Goal: Information Seeking & Learning: Check status

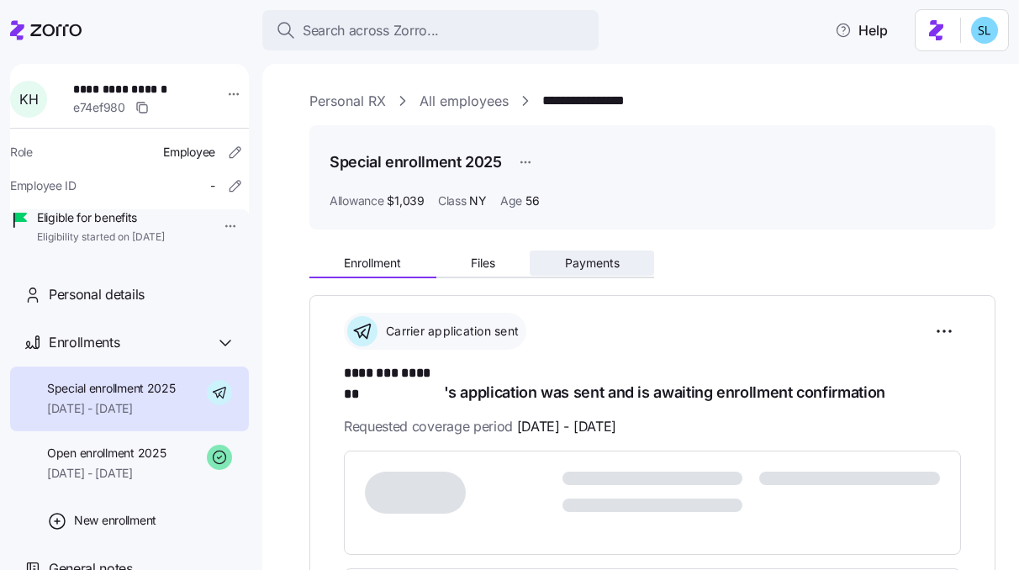
click at [623, 255] on button "Payments" at bounding box center [591, 262] width 124 height 25
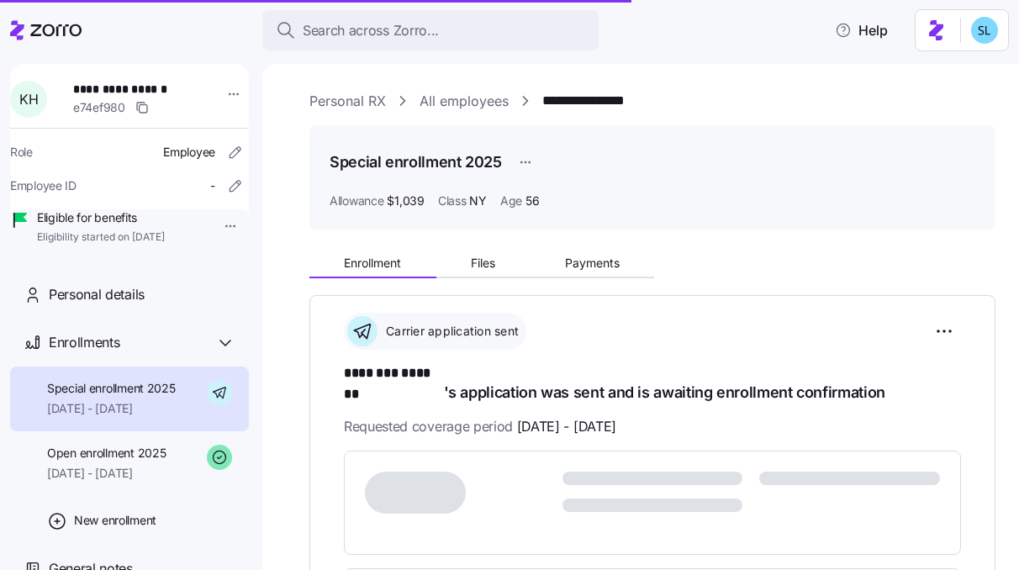
scroll to position [274, 0]
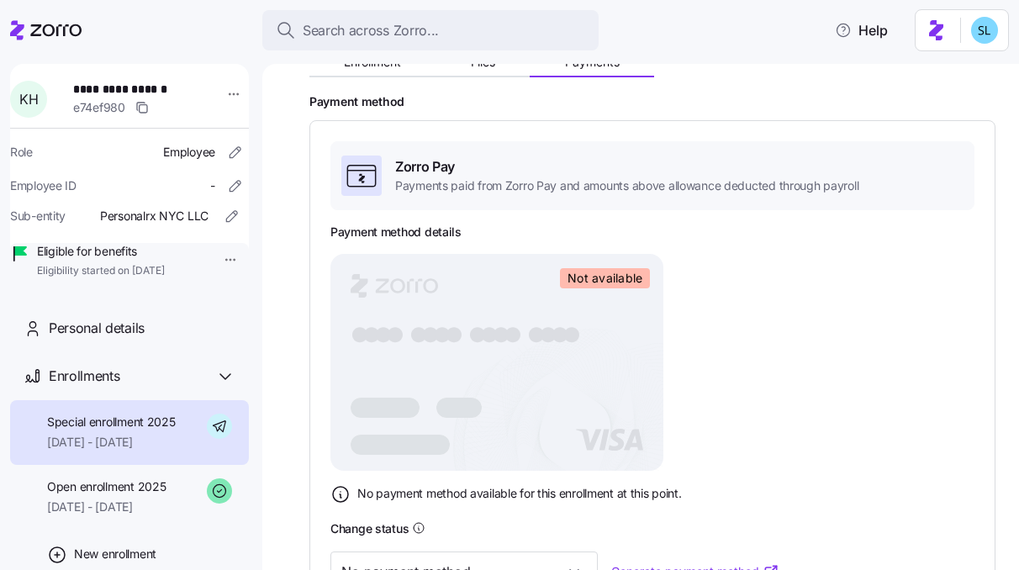
scroll to position [173, 0]
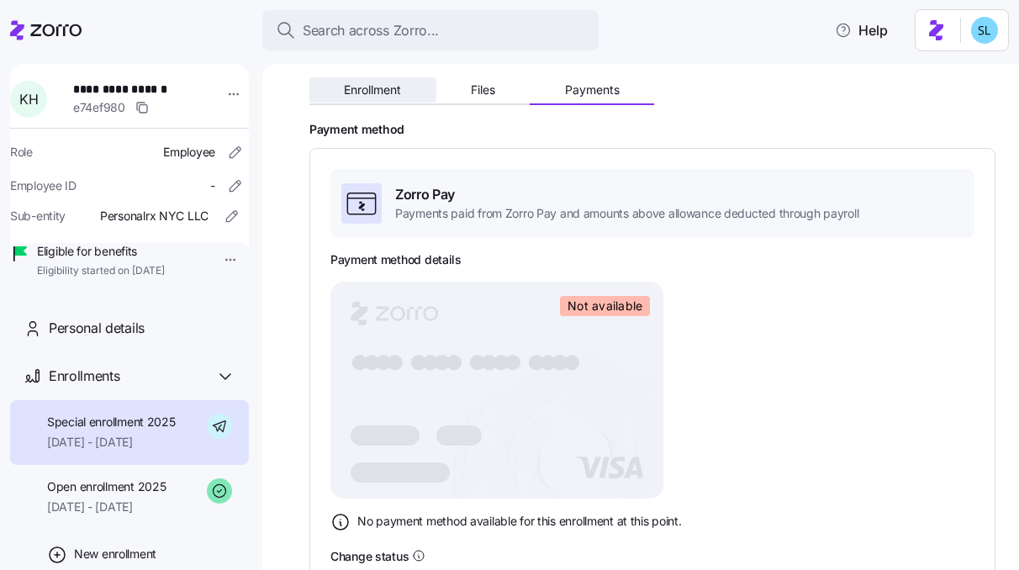
click at [411, 92] on button "Enrollment" at bounding box center [372, 89] width 127 height 25
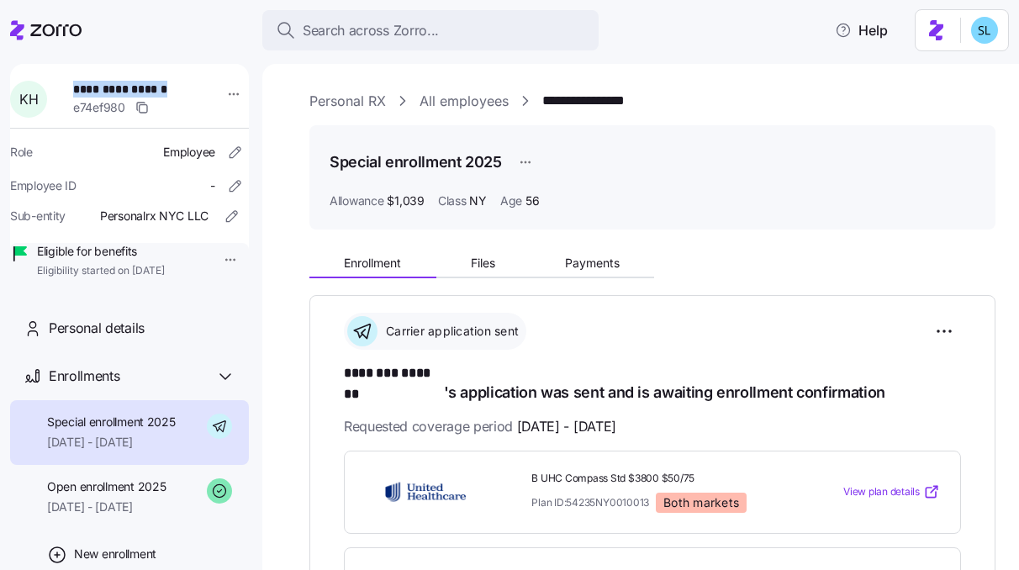
drag, startPoint x: 184, startPoint y: 87, endPoint x: 76, endPoint y: 82, distance: 107.7
click at [76, 82] on span "**********" at bounding box center [128, 89] width 111 height 17
copy span "**********"
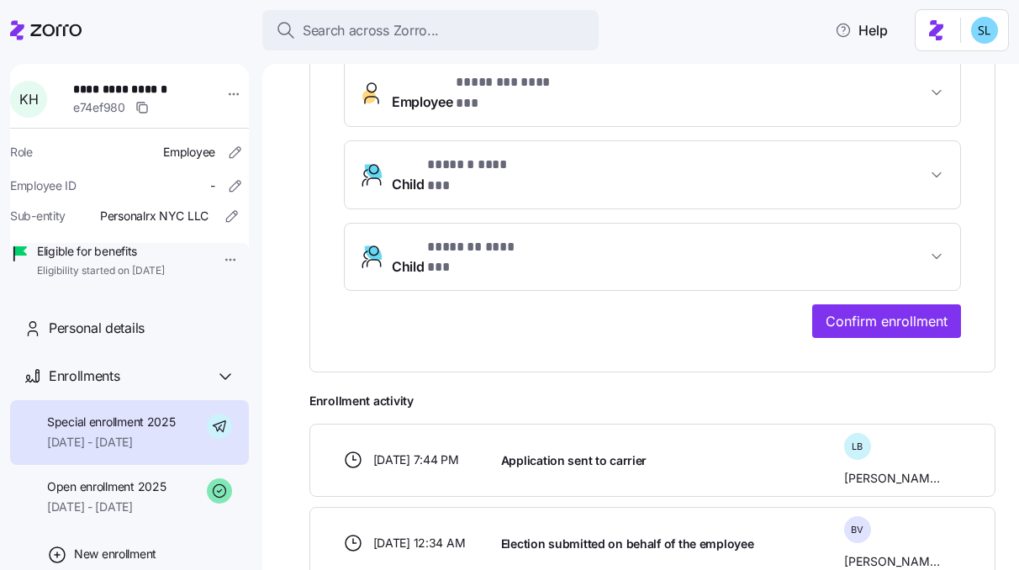
scroll to position [617, 0]
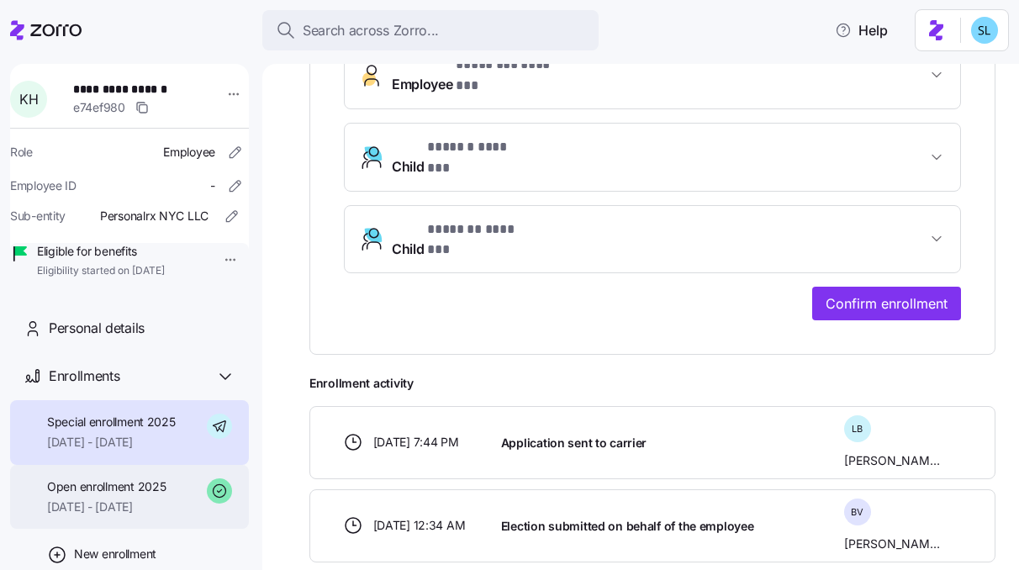
click at [166, 525] on div "Open enrollment 2025 08/01/2025 - 08/31/2025" at bounding box center [129, 497] width 239 height 65
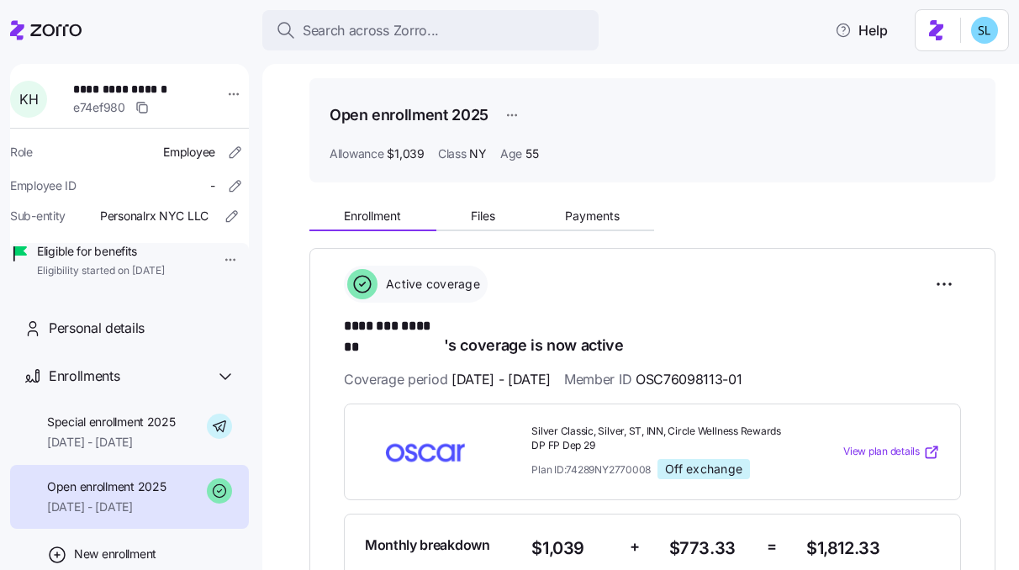
scroll to position [145, 0]
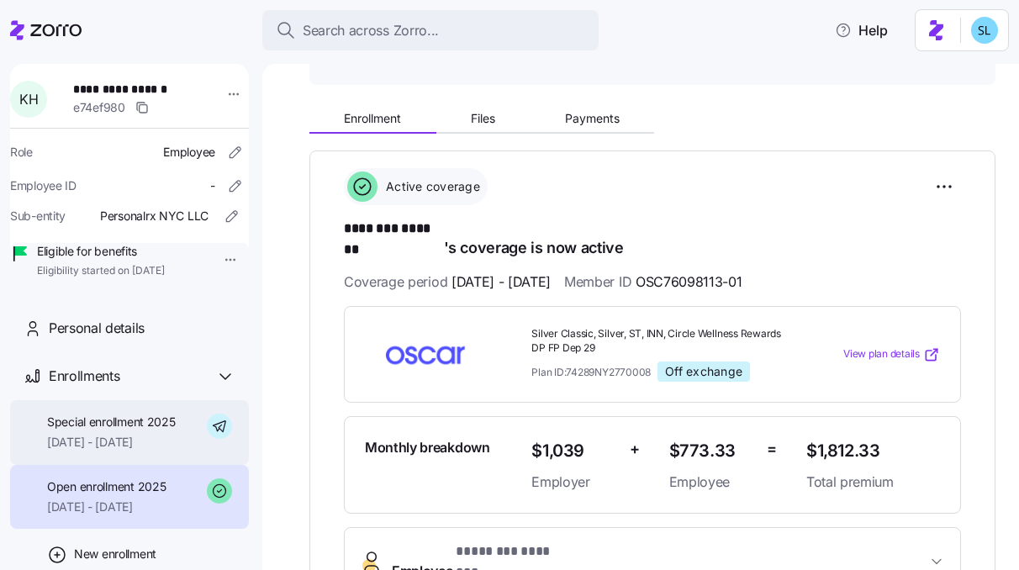
click at [114, 430] on span "Special enrollment 2025" at bounding box center [111, 422] width 129 height 17
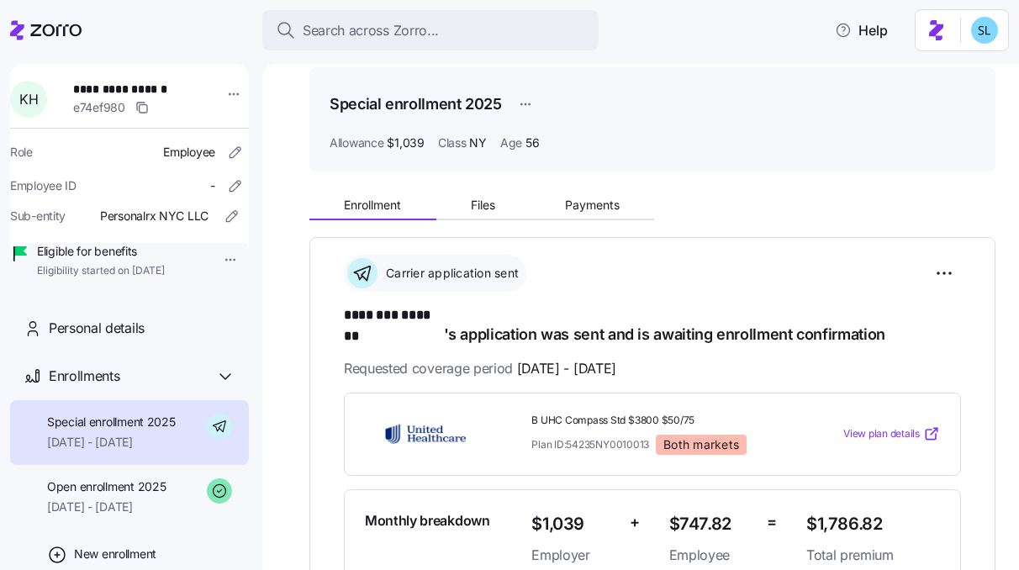
scroll to position [50, 0]
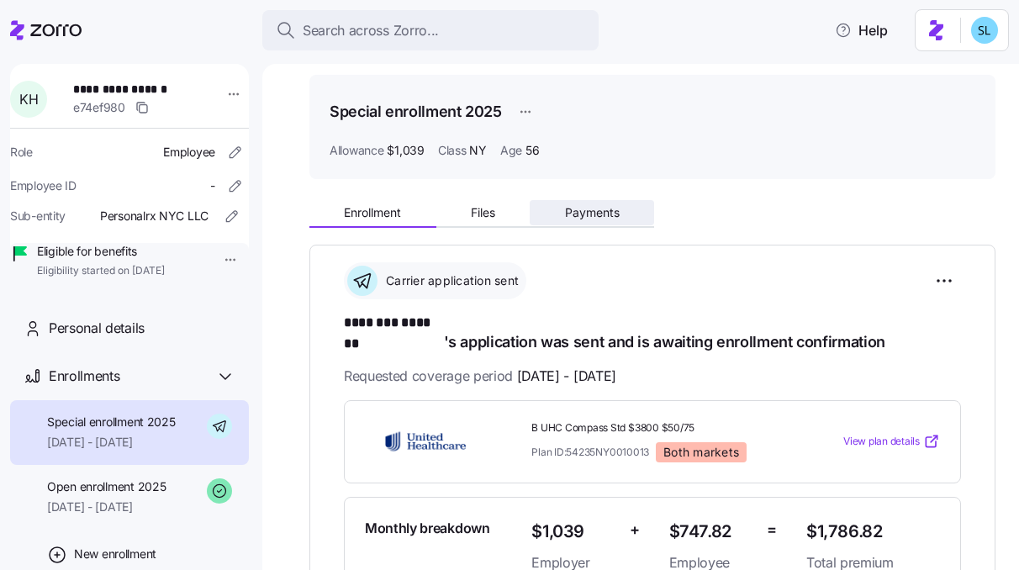
click at [580, 220] on button "Payments" at bounding box center [591, 212] width 124 height 25
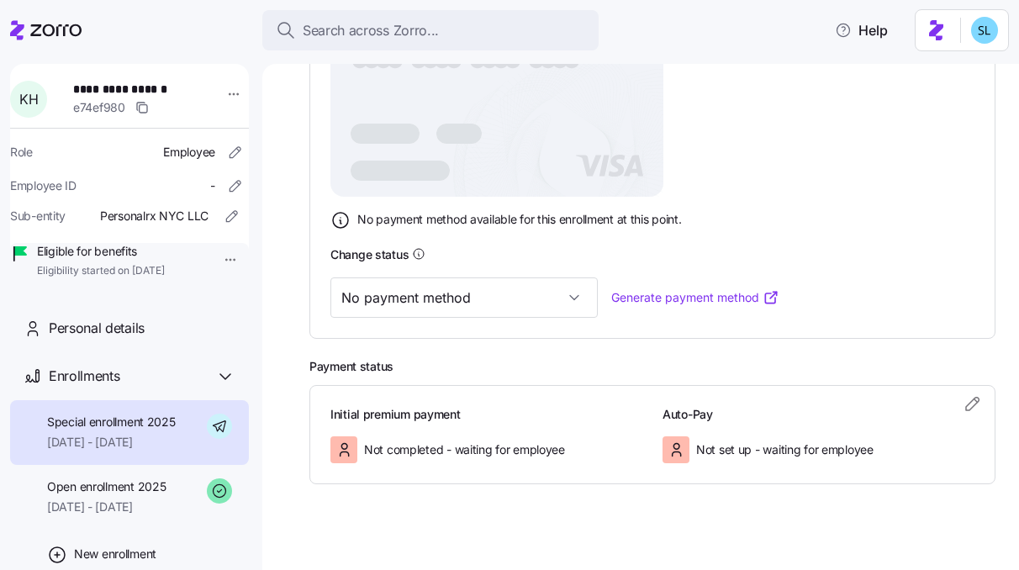
scroll to position [490, 0]
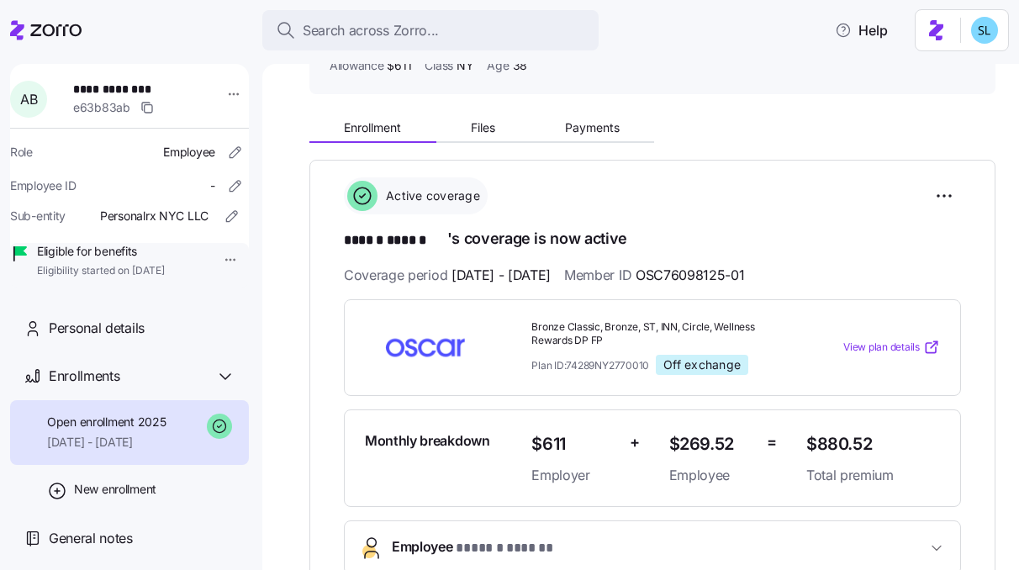
scroll to position [328, 0]
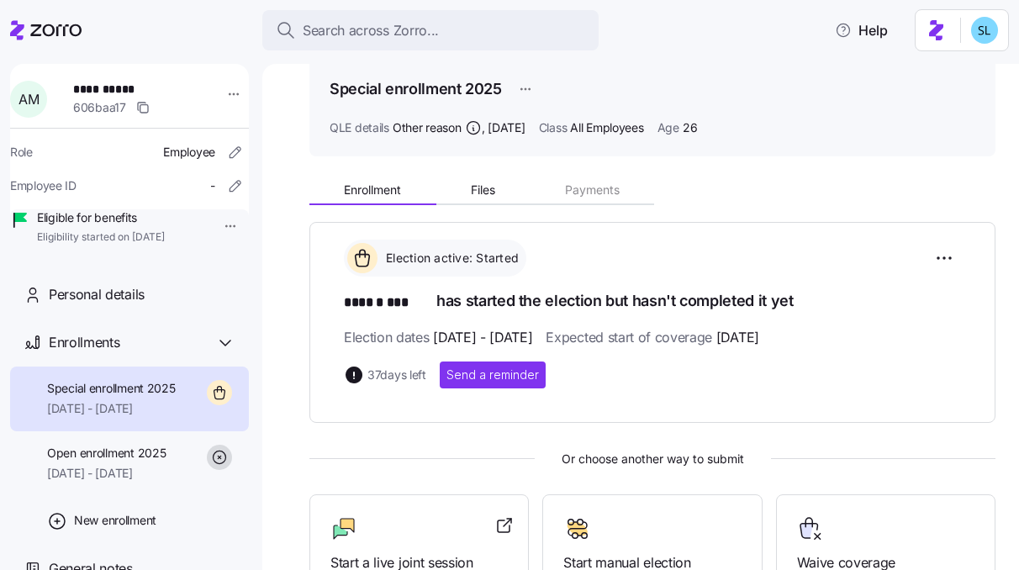
scroll to position [321, 0]
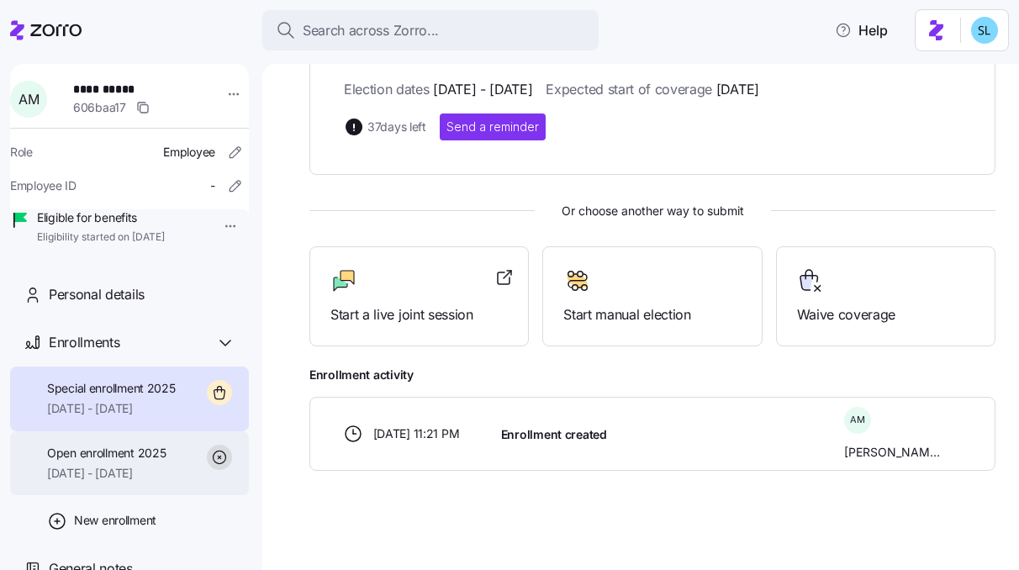
click at [108, 461] on span "Open enrollment 2025" at bounding box center [106, 453] width 119 height 17
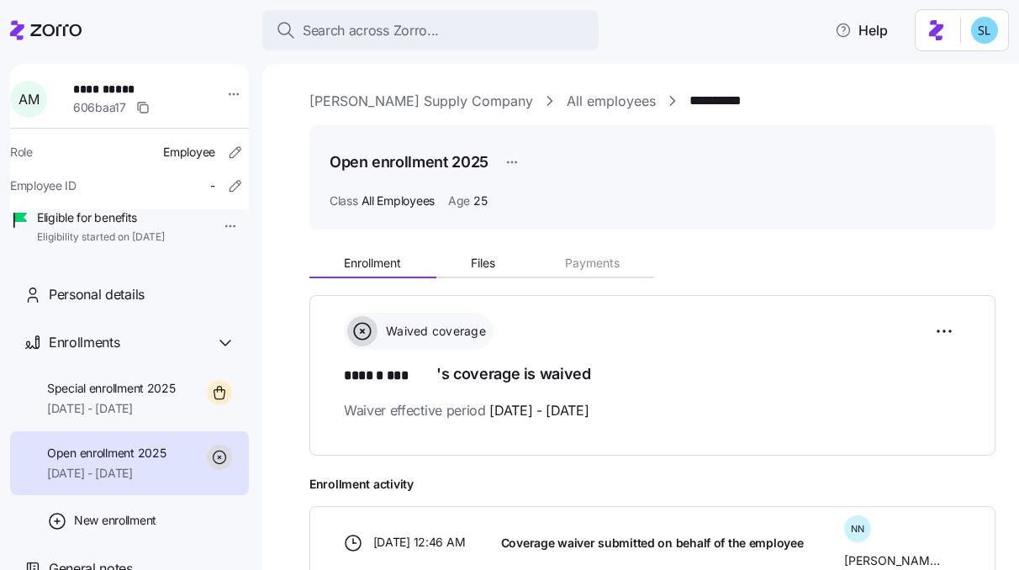
scroll to position [102, 0]
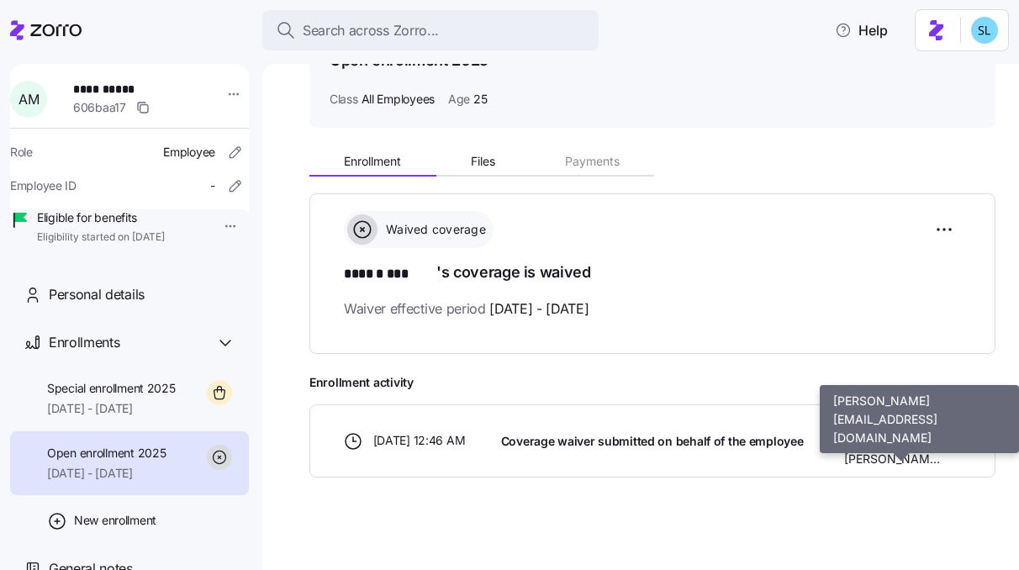
click at [896, 450] on span "Nicole Noe" at bounding box center [892, 458] width 96 height 17
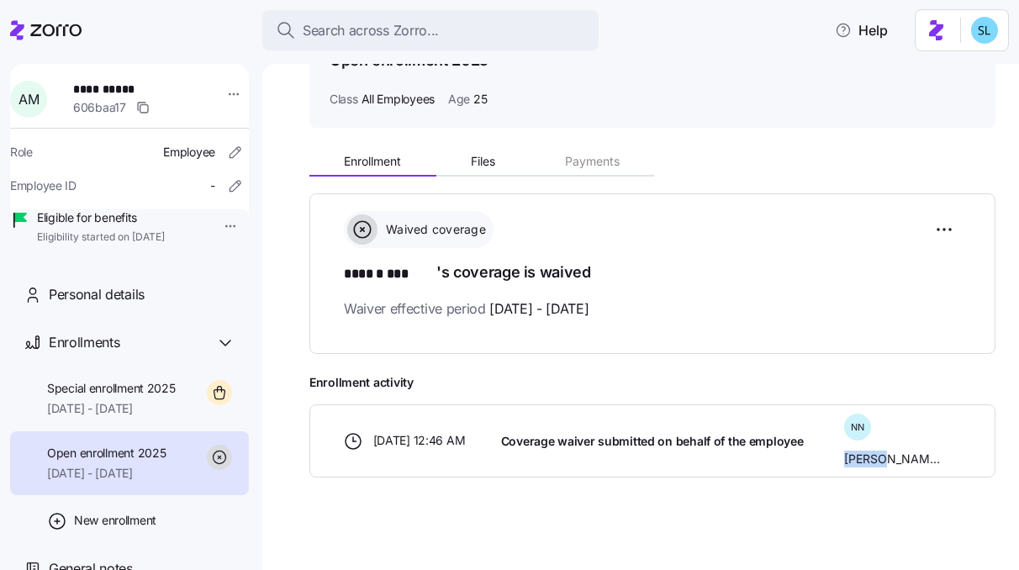
click at [896, 450] on span "Nicole Noe" at bounding box center [892, 458] width 96 height 17
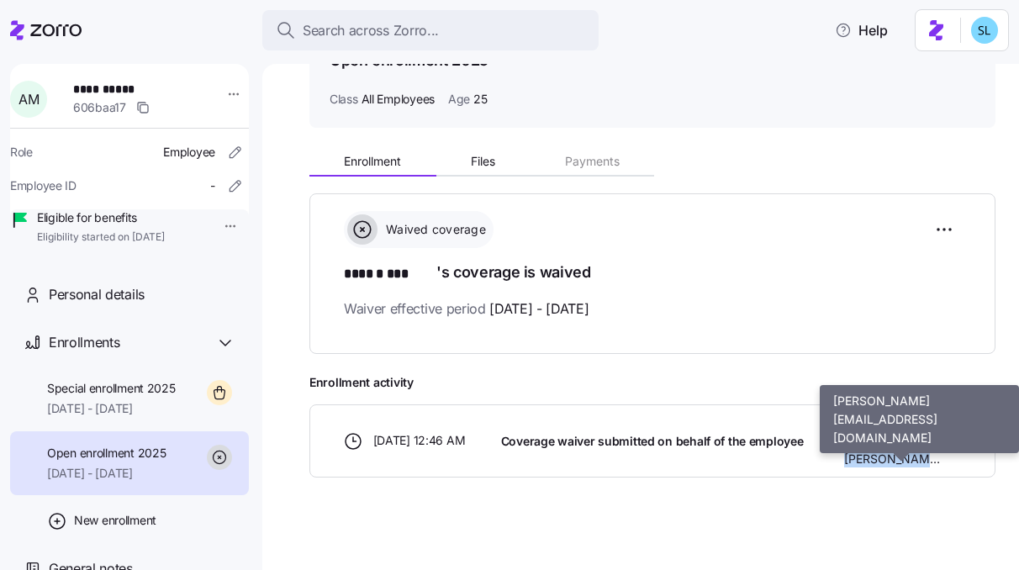
click at [896, 450] on span "Nicole Noe" at bounding box center [892, 458] width 96 height 17
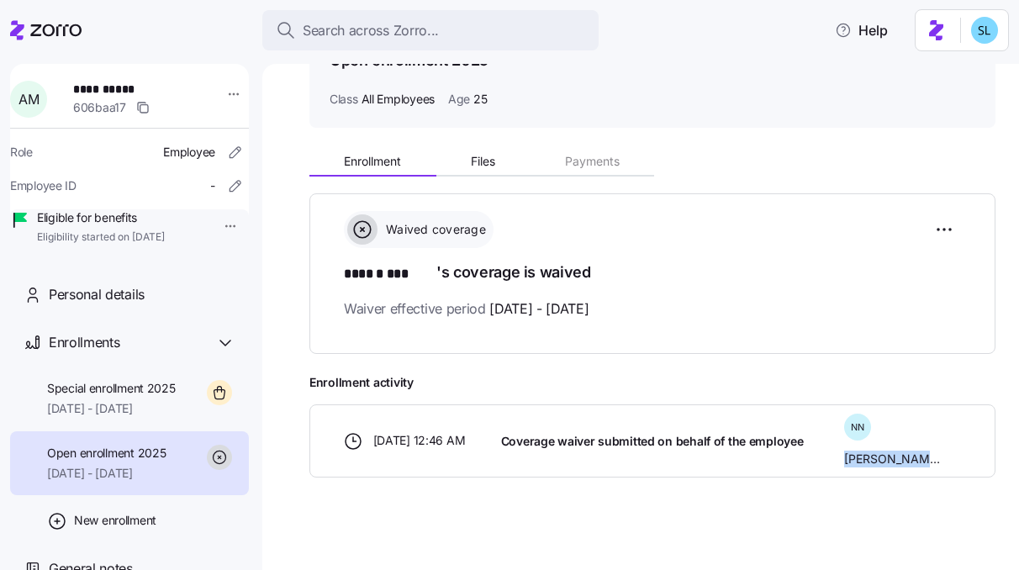
copy body "Nicole Noe"
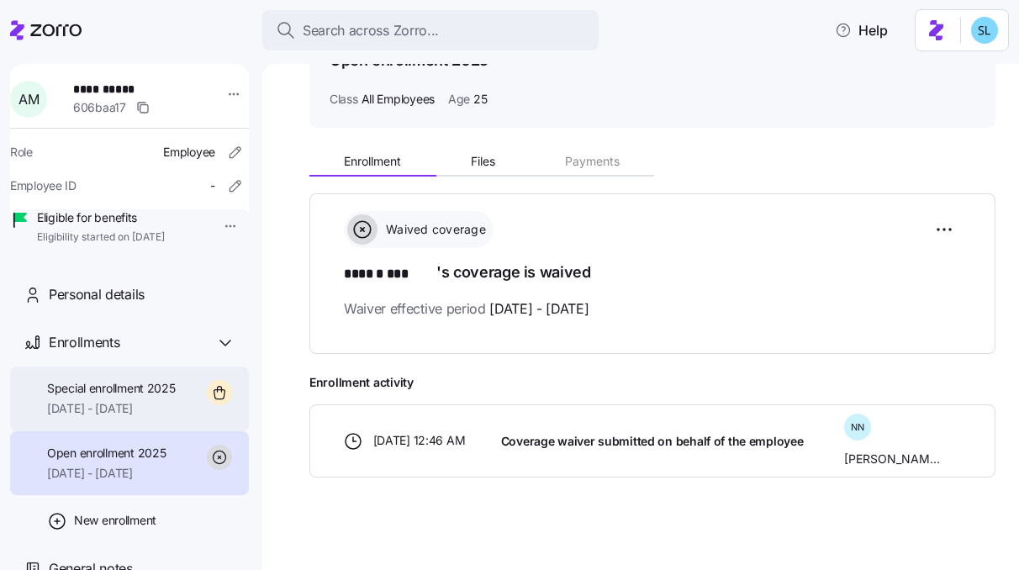
click at [165, 397] on span "Special enrollment 2025" at bounding box center [111, 388] width 129 height 17
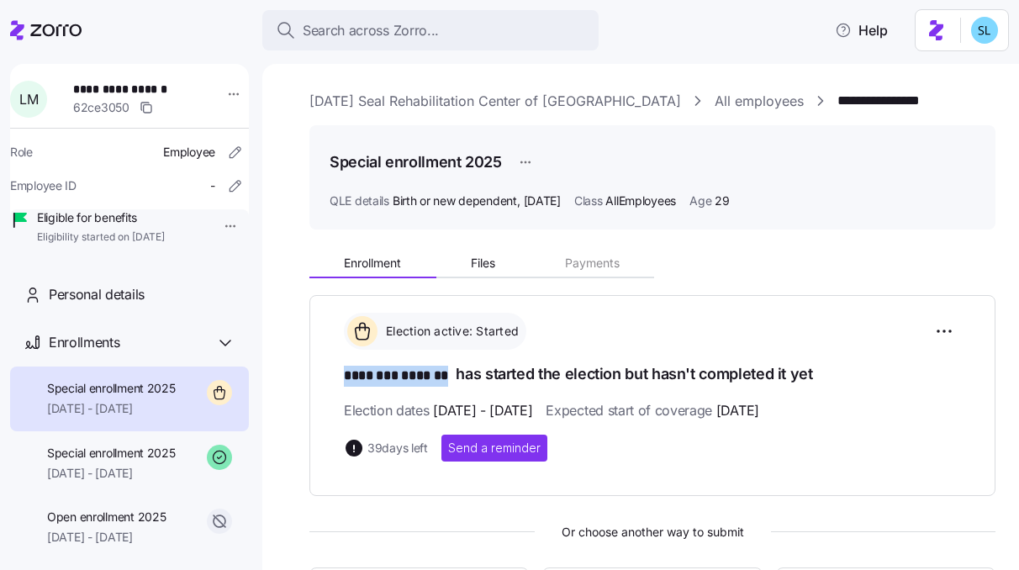
drag, startPoint x: 453, startPoint y: 373, endPoint x: 336, endPoint y: 377, distance: 116.9
click at [336, 377] on div "Election active: Started ******** ******* has started the election but hasn't c…" at bounding box center [652, 395] width 686 height 201
copy span "******** *******"
